Goal: Information Seeking & Learning: Find specific fact

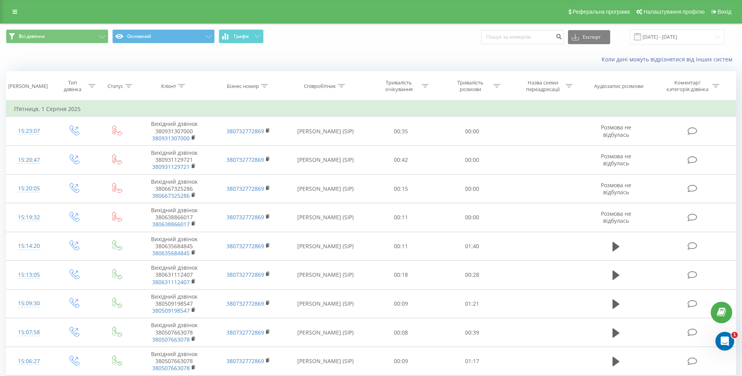
click at [7, 13] on div "Реферальна програма Налаштування профілю Вихід" at bounding box center [371, 11] width 742 height 23
click at [10, 12] on link at bounding box center [15, 11] width 14 height 11
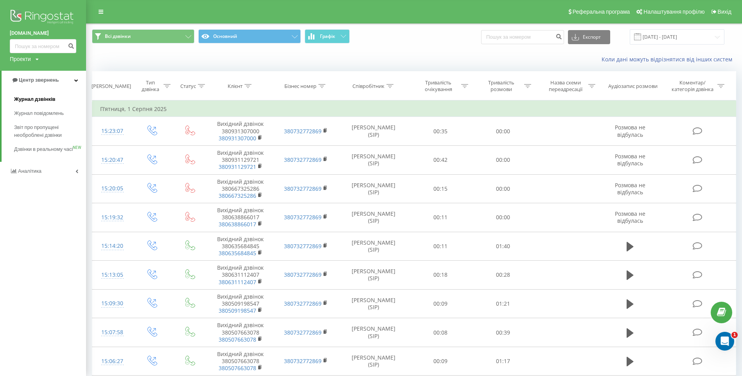
click at [55, 100] on link "Журнал дзвінків" at bounding box center [50, 99] width 72 height 14
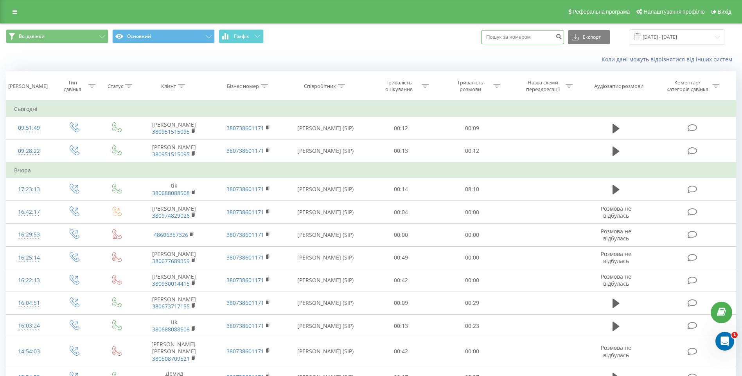
click at [525, 40] on input at bounding box center [522, 37] width 83 height 14
paste input "+380688088508"
click at [496, 41] on input "+380688088508" at bounding box center [522, 37] width 83 height 14
type input "380688088508"
click at [562, 35] on button "submit" at bounding box center [558, 37] width 11 height 14
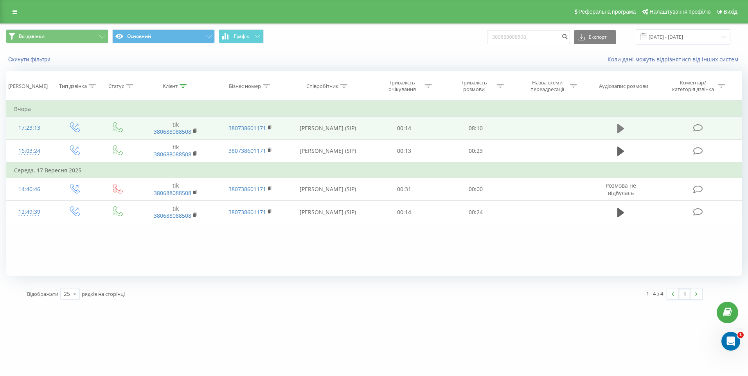
click at [620, 127] on icon at bounding box center [620, 128] width 7 height 9
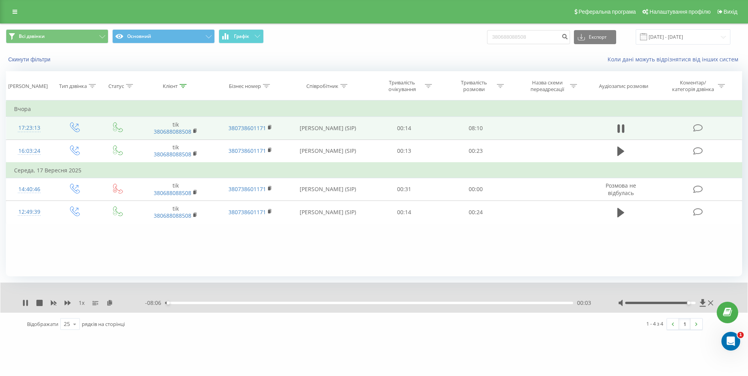
drag, startPoint x: 667, startPoint y: 304, endPoint x: 688, endPoint y: 307, distance: 21.7
click at [688, 307] on div at bounding box center [666, 303] width 97 height 8
drag, startPoint x: 81, startPoint y: 305, endPoint x: 85, endPoint y: 303, distance: 4.2
click at [81, 305] on span "1 x" at bounding box center [82, 303] width 6 height 8
click at [26, 301] on icon at bounding box center [25, 303] width 6 height 6
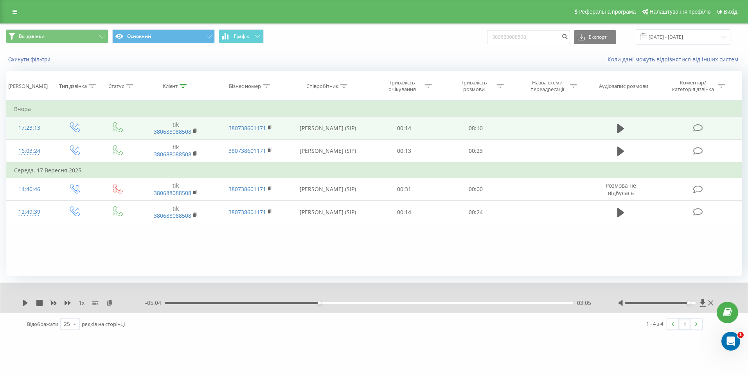
click at [26, 301] on icon at bounding box center [25, 303] width 6 height 6
click at [318, 303] on div "03:06" at bounding box center [369, 303] width 408 height 2
click at [29, 304] on div "1 x" at bounding box center [83, 303] width 123 height 8
click at [25, 301] on icon at bounding box center [24, 303] width 2 height 6
click at [24, 301] on icon at bounding box center [25, 303] width 5 height 6
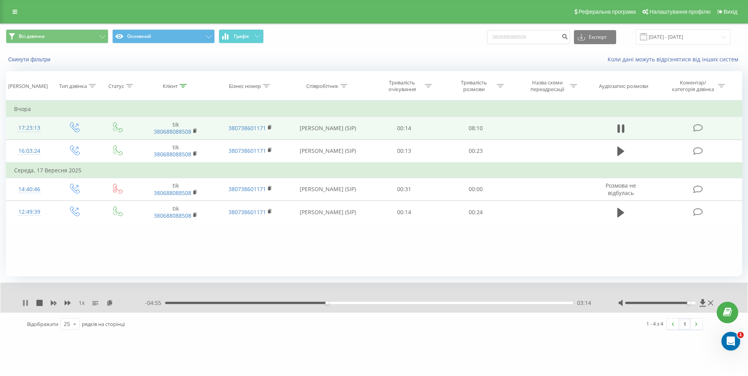
click at [24, 304] on icon at bounding box center [24, 303] width 2 height 6
click at [323, 304] on div "03:10" at bounding box center [369, 303] width 408 height 2
click at [20, 303] on div "1 x - 04:59 03:10 03:10" at bounding box center [373, 298] width 747 height 30
click at [23, 303] on icon at bounding box center [25, 303] width 6 height 6
click at [357, 305] on div "- 04:14 03:56 03:56" at bounding box center [371, 303] width 453 height 8
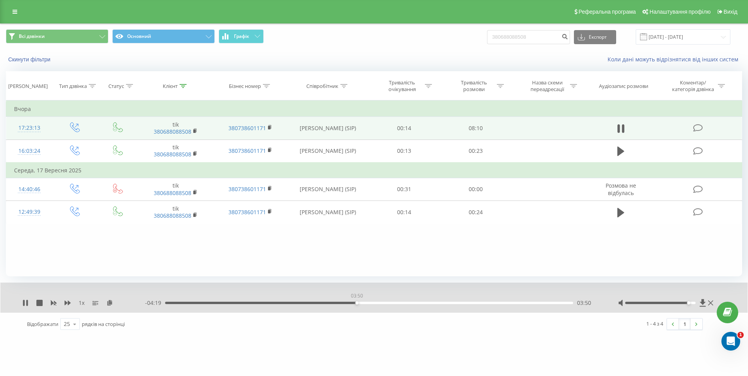
click at [357, 304] on div "03:50" at bounding box center [369, 303] width 408 height 2
click at [348, 302] on div "03:40" at bounding box center [369, 303] width 408 height 2
click at [25, 304] on icon at bounding box center [25, 303] width 6 height 6
